Goal: Navigation & Orientation: Find specific page/section

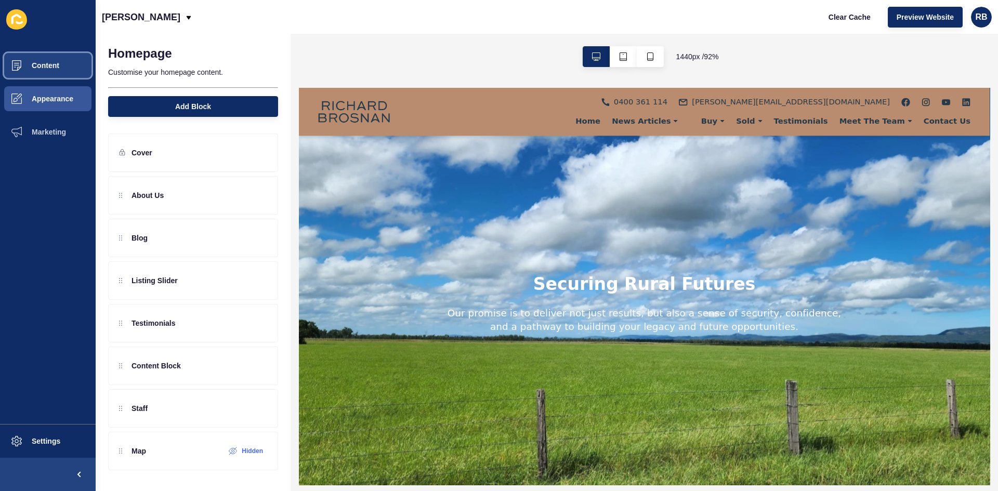
click at [49, 72] on button "Content" at bounding box center [48, 65] width 96 height 33
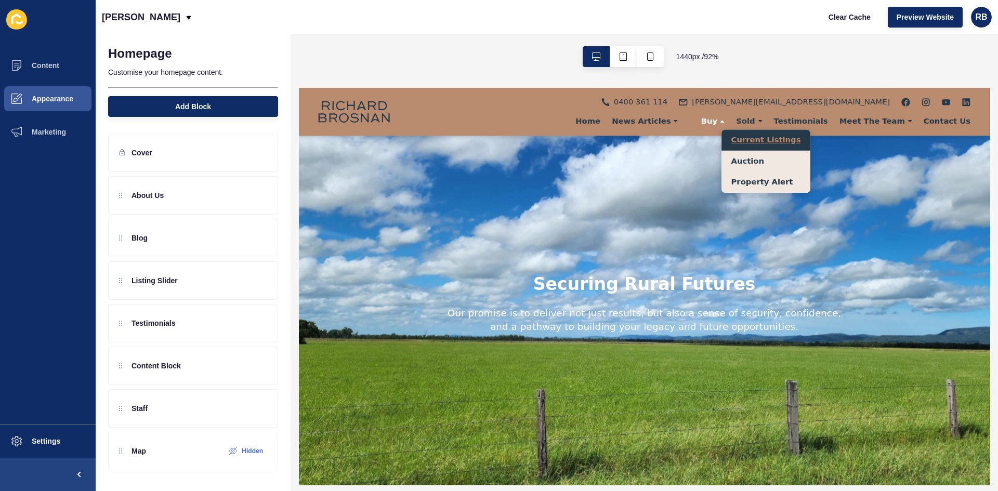
click at [781, 142] on link "Current Listings" at bounding box center [805, 144] width 96 height 23
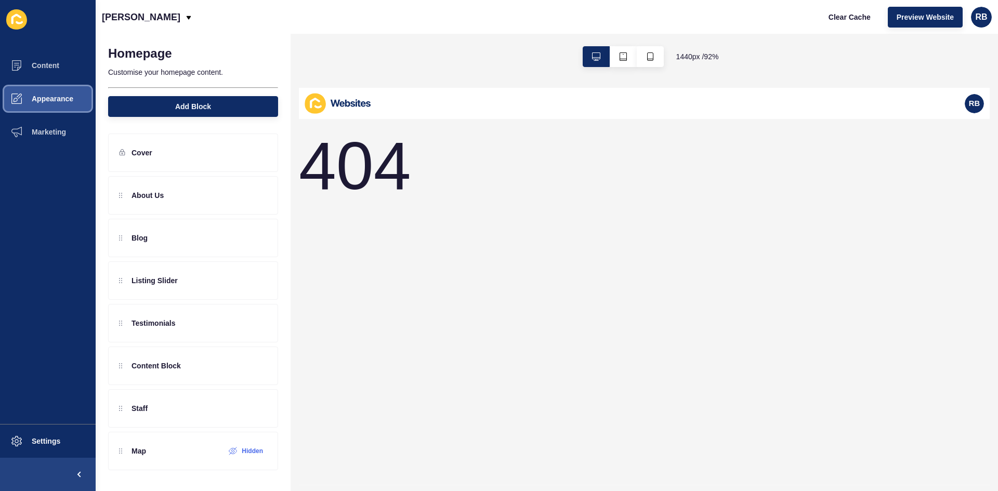
click at [44, 94] on button "Appearance" at bounding box center [48, 98] width 96 height 33
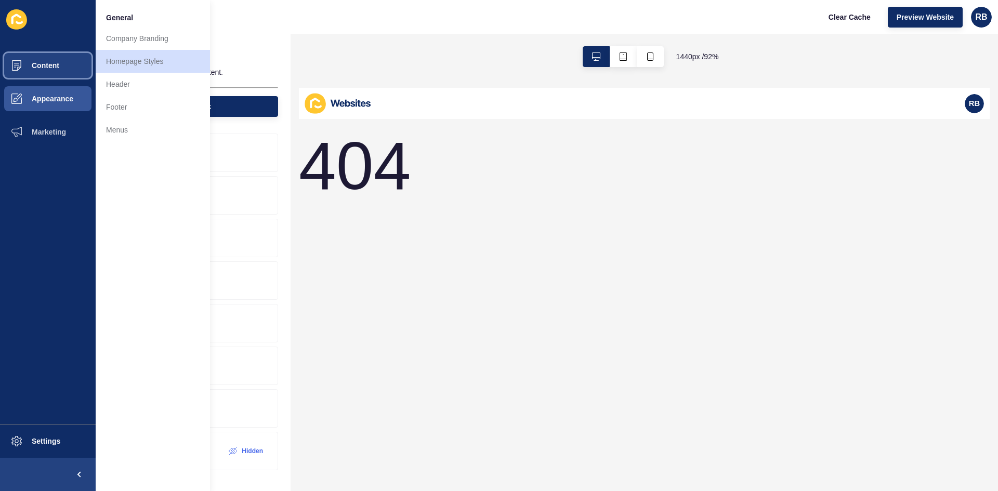
click at [31, 62] on span "Content" at bounding box center [28, 65] width 61 height 8
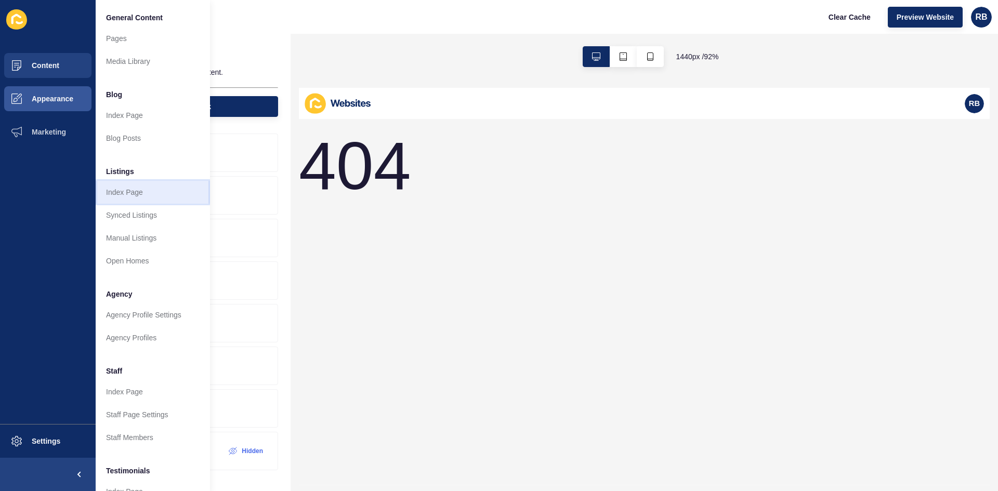
click at [144, 199] on link "Index Page" at bounding box center [153, 192] width 114 height 23
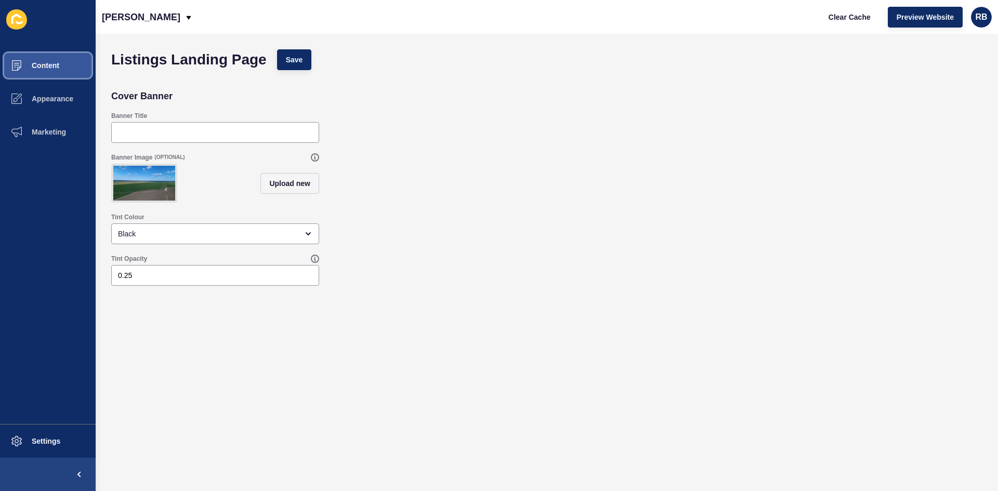
click at [58, 62] on span "Content" at bounding box center [28, 65] width 61 height 8
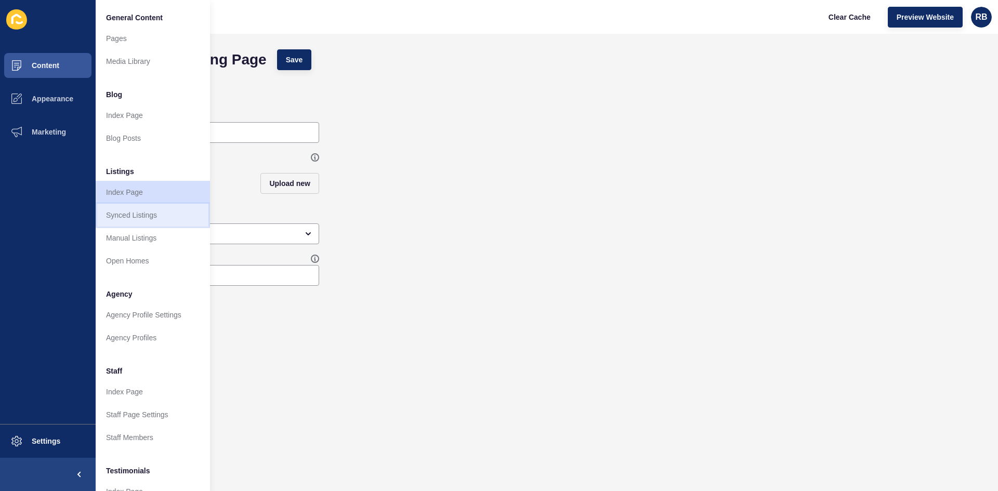
click at [166, 217] on link "Synced Listings" at bounding box center [153, 215] width 114 height 23
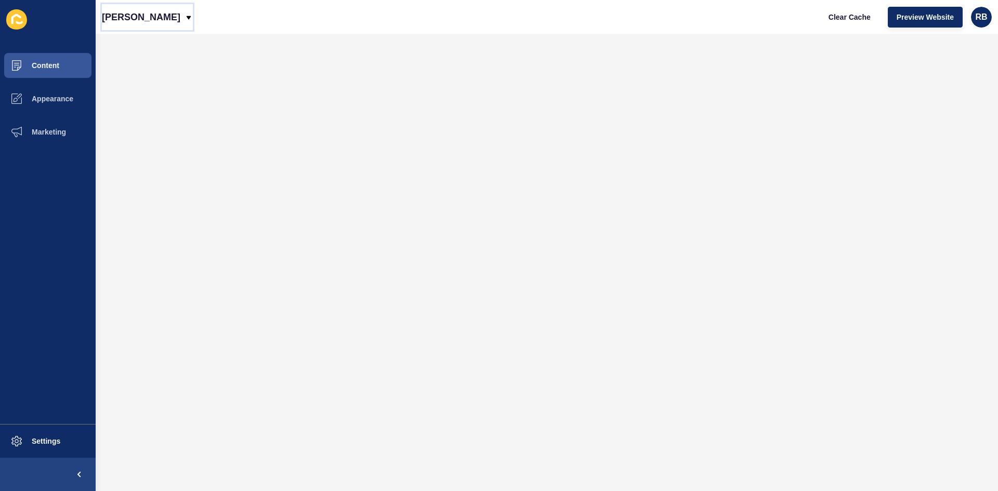
click at [189, 16] on icon at bounding box center [189, 18] width 8 height 8
click at [57, 68] on span "Content" at bounding box center [28, 65] width 61 height 8
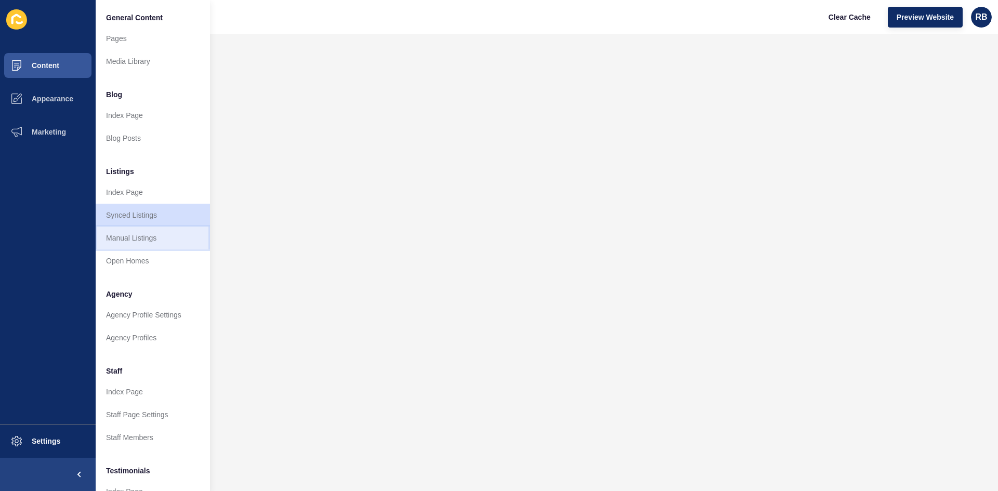
click at [148, 239] on link "Manual Listings" at bounding box center [153, 238] width 114 height 23
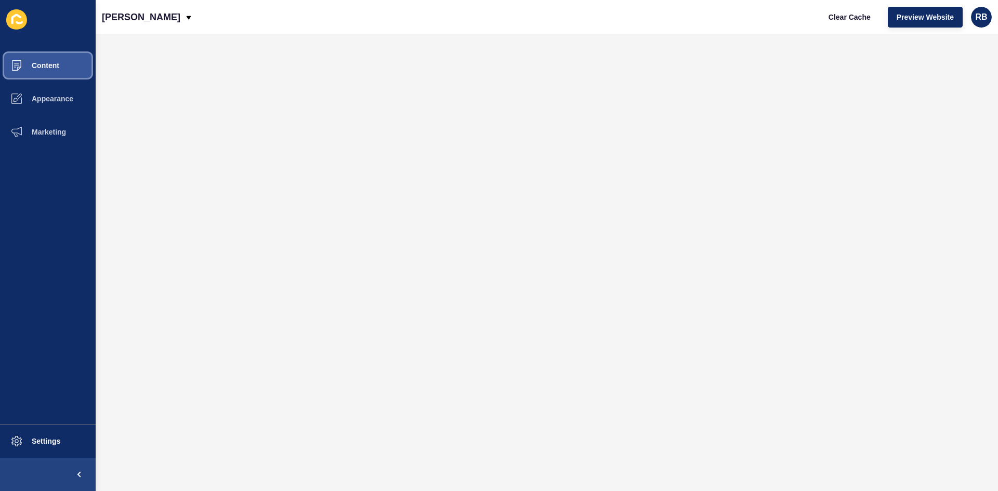
click at [70, 76] on button "Content" at bounding box center [48, 65] width 96 height 33
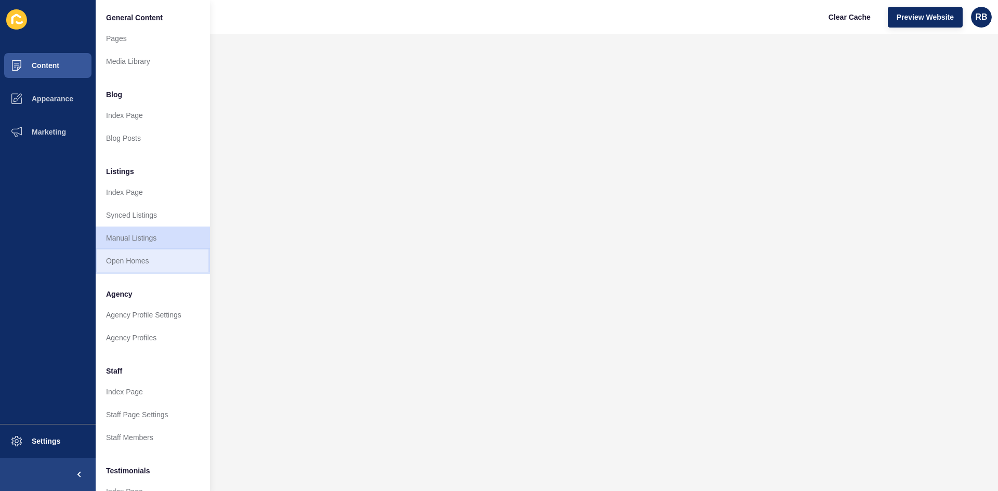
click at [156, 262] on link "Open Homes" at bounding box center [153, 260] width 114 height 23
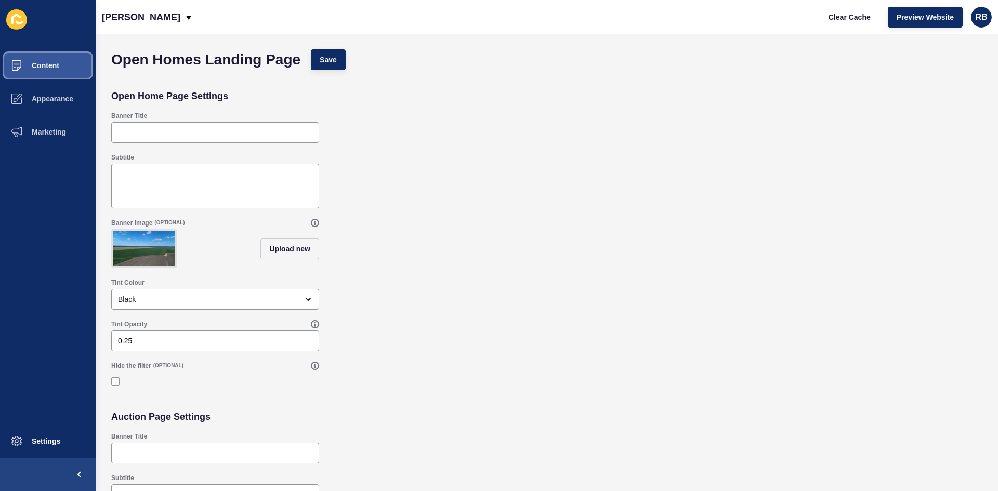
click at [42, 64] on span "Content" at bounding box center [28, 65] width 61 height 8
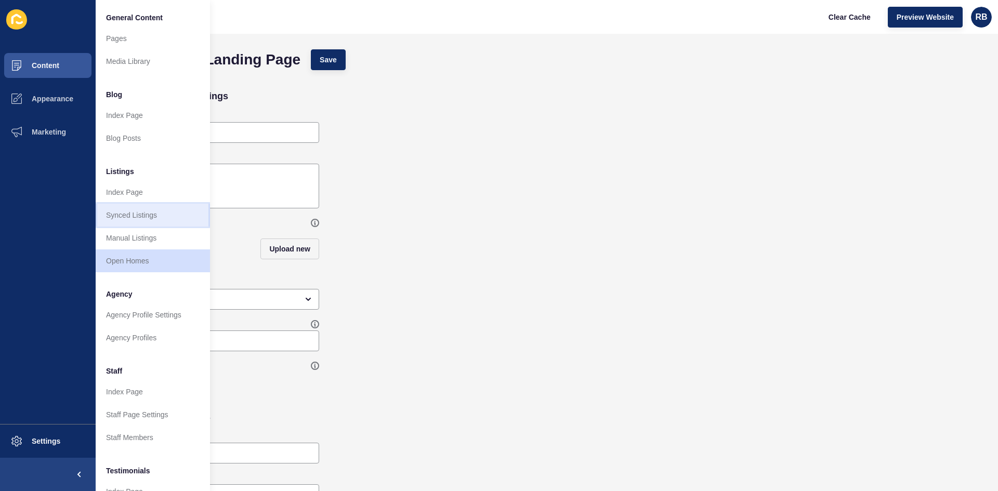
click at [147, 225] on link "Synced Listings" at bounding box center [153, 215] width 114 height 23
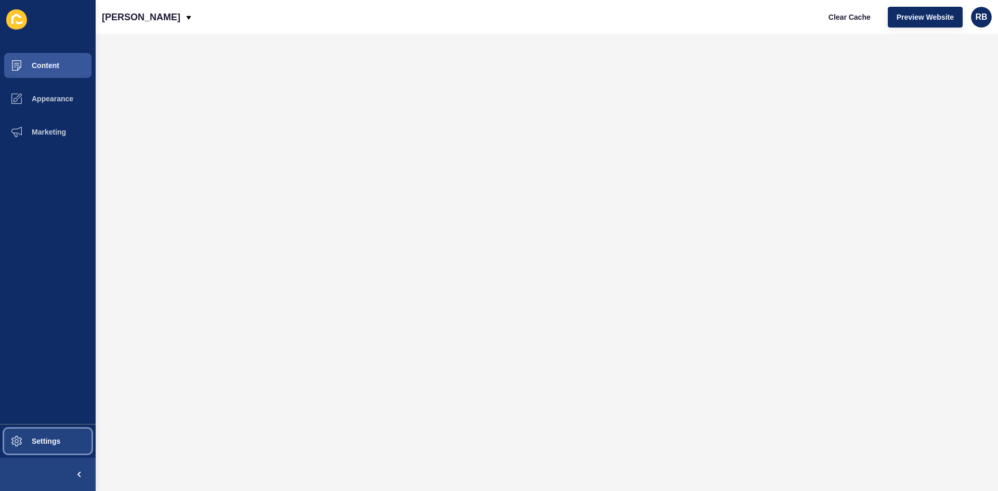
click at [31, 437] on span "Settings" at bounding box center [29, 441] width 62 height 8
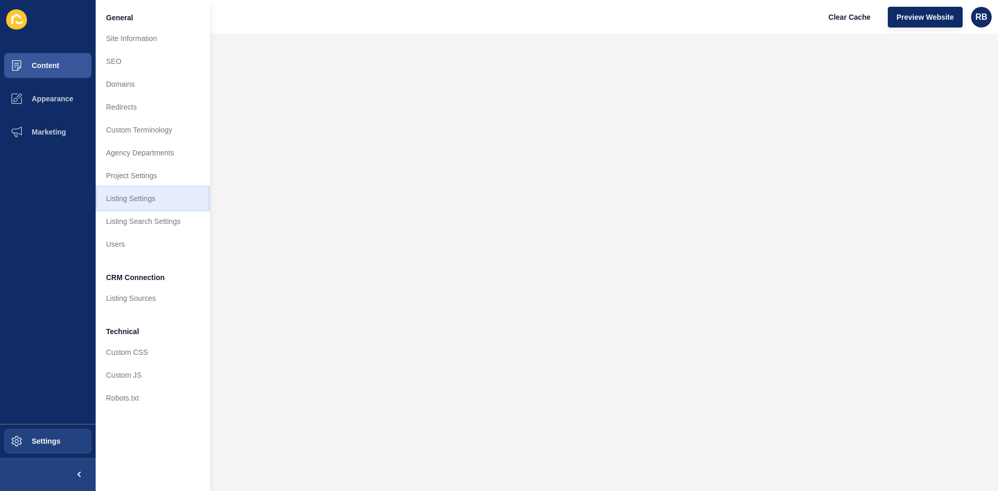
click at [140, 194] on link "Listing Settings" at bounding box center [153, 198] width 114 height 23
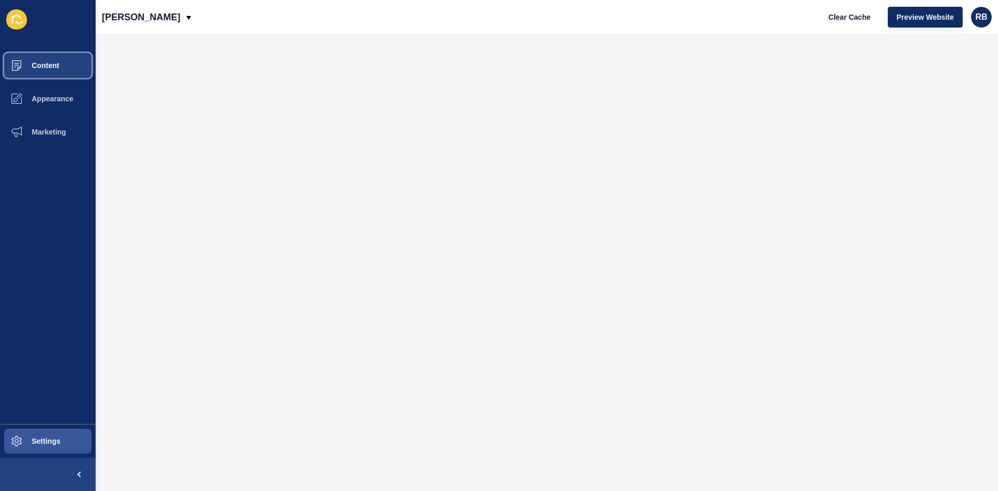
click at [36, 68] on span "Content" at bounding box center [28, 65] width 61 height 8
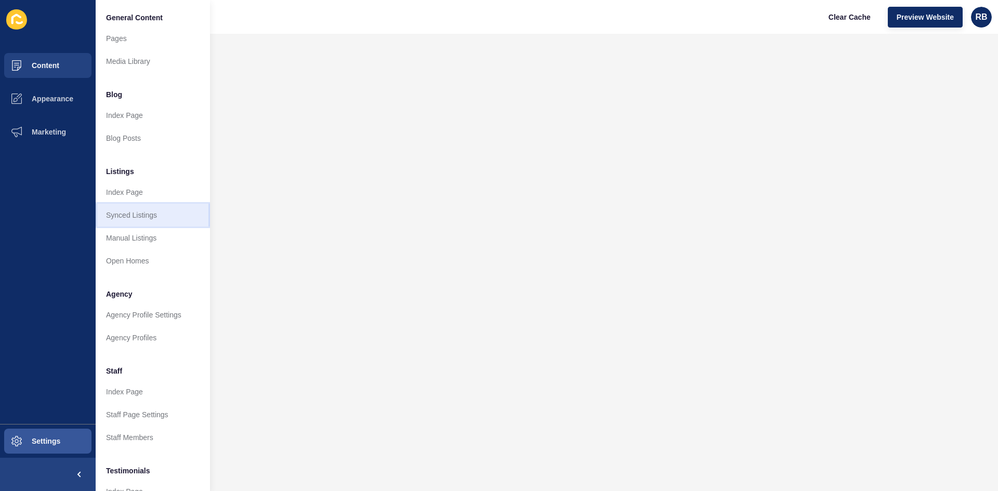
click at [157, 215] on link "Synced Listings" at bounding box center [153, 215] width 114 height 23
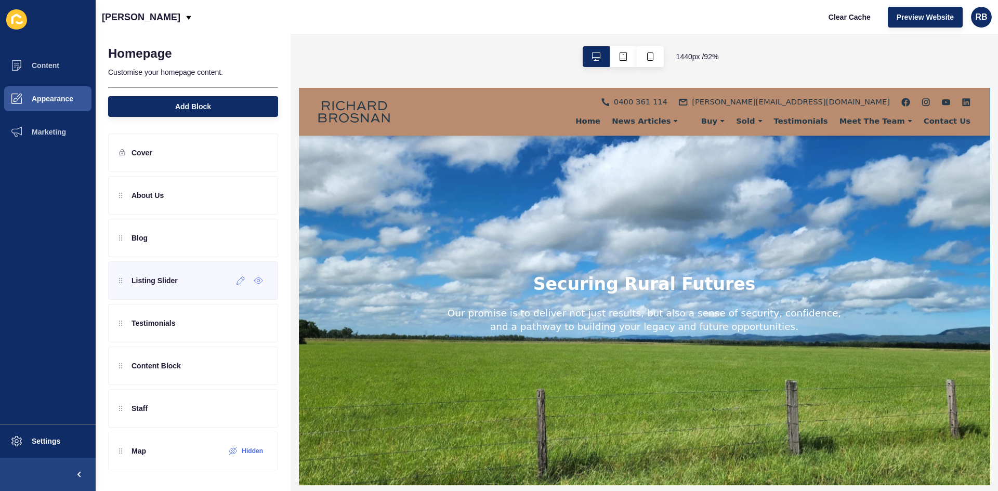
click at [173, 281] on p "Listing Slider" at bounding box center [154, 280] width 46 height 10
click at [157, 286] on div "Listing Slider" at bounding box center [148, 280] width 59 height 17
click at [240, 283] on icon at bounding box center [240, 280] width 9 height 8
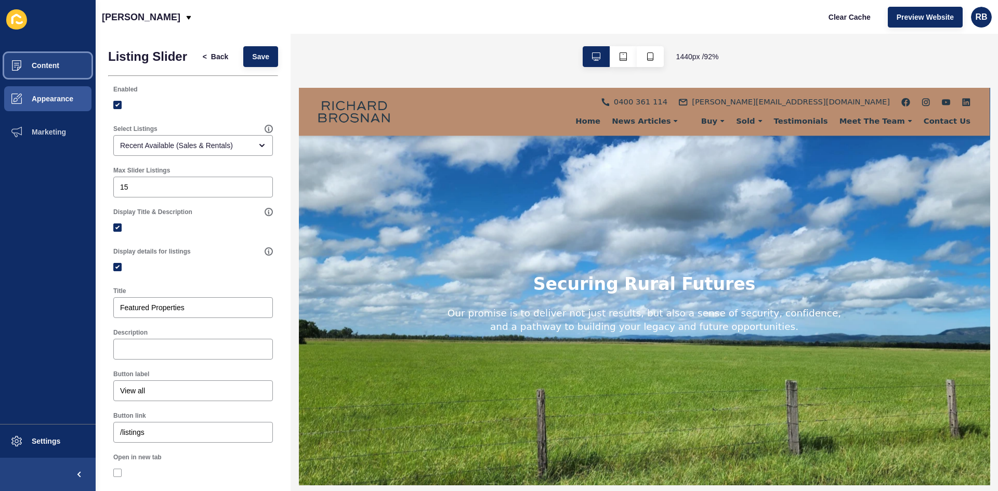
click at [43, 61] on button "Content" at bounding box center [48, 65] width 96 height 33
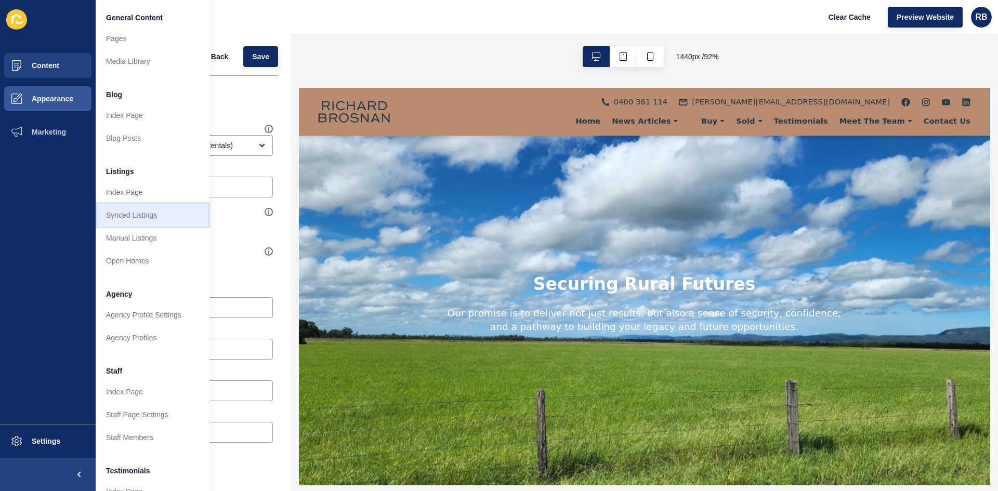
click at [155, 212] on link "Synced Listings" at bounding box center [153, 215] width 114 height 23
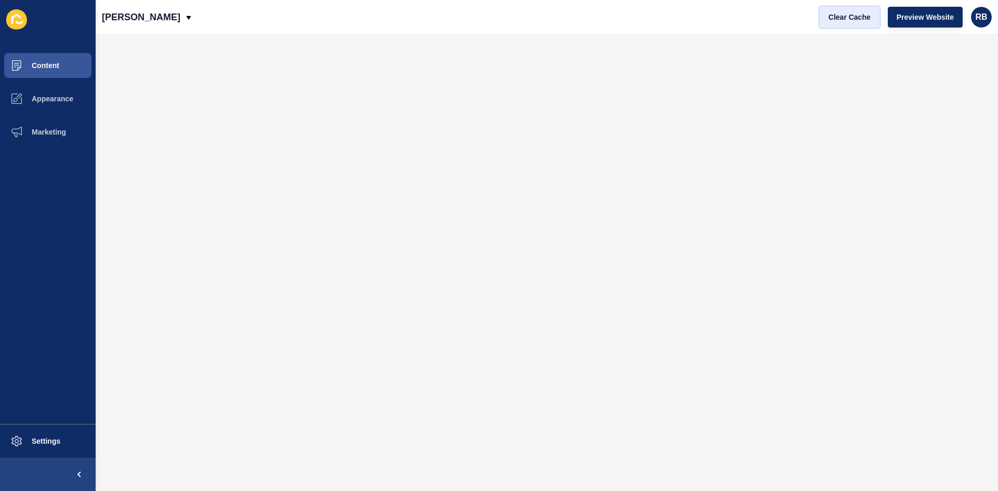
click at [838, 15] on span "Clear Cache" at bounding box center [849, 17] width 42 height 10
